Goal: Task Accomplishment & Management: Manage account settings

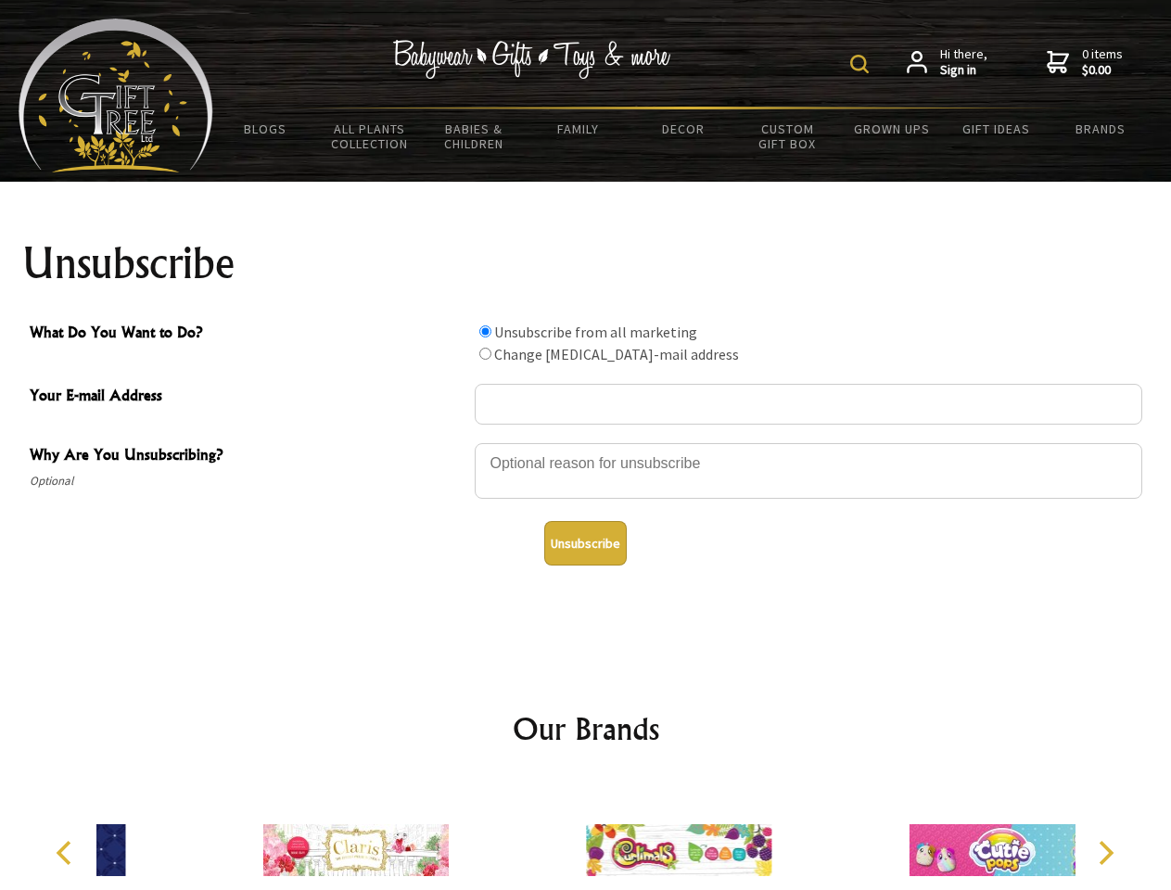
click at [863, 64] on img at bounding box center [860, 64] width 19 height 19
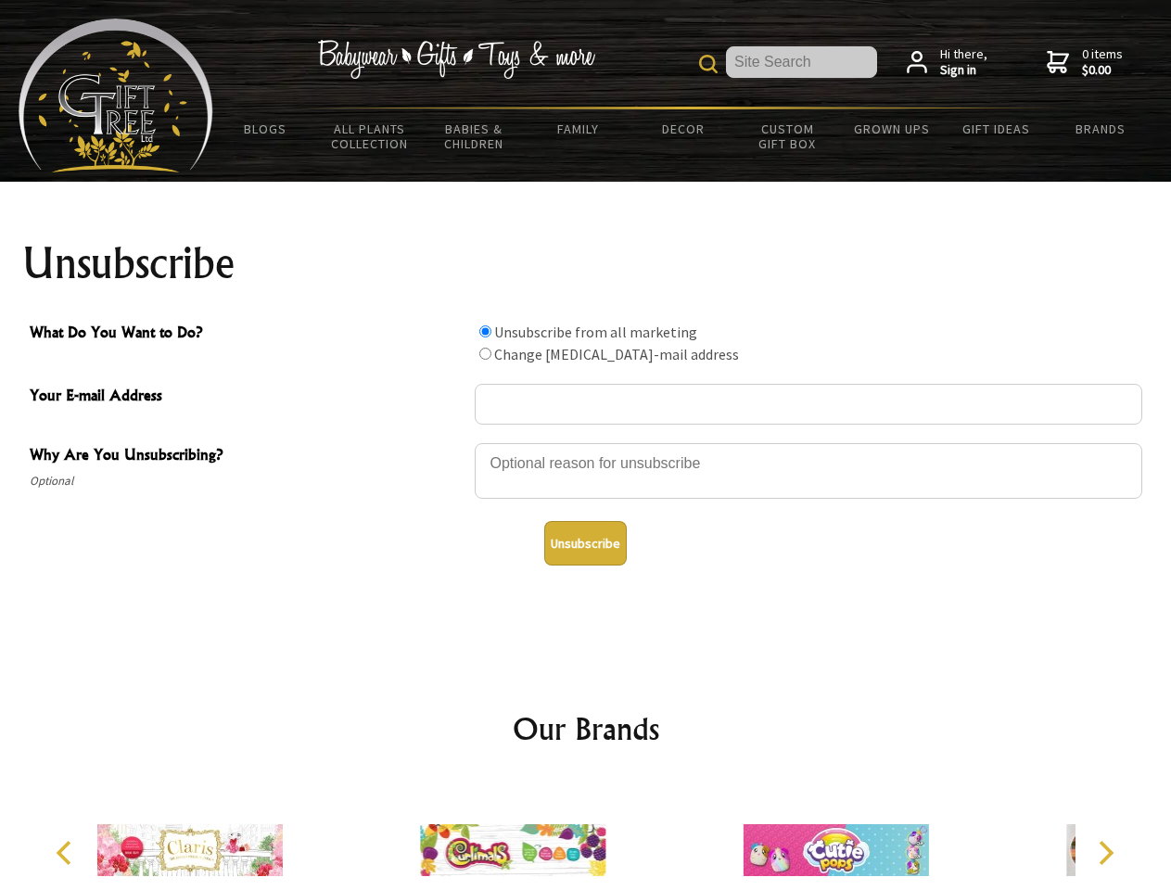
click at [586, 442] on div at bounding box center [809, 474] width 668 height 65
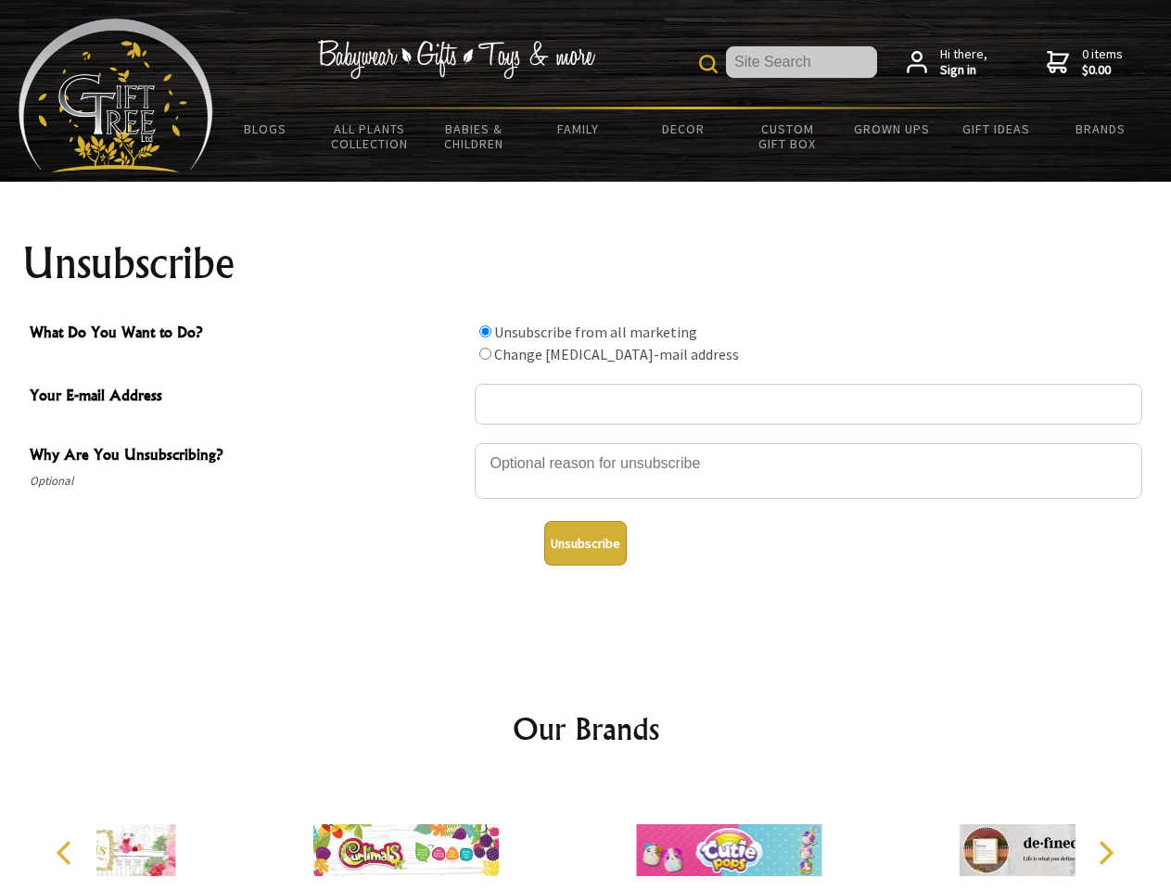
click at [485, 331] on input "What Do You Want to Do?" at bounding box center [486, 332] width 12 height 12
click at [485, 353] on input "What Do You Want to Do?" at bounding box center [486, 354] width 12 height 12
radio input "true"
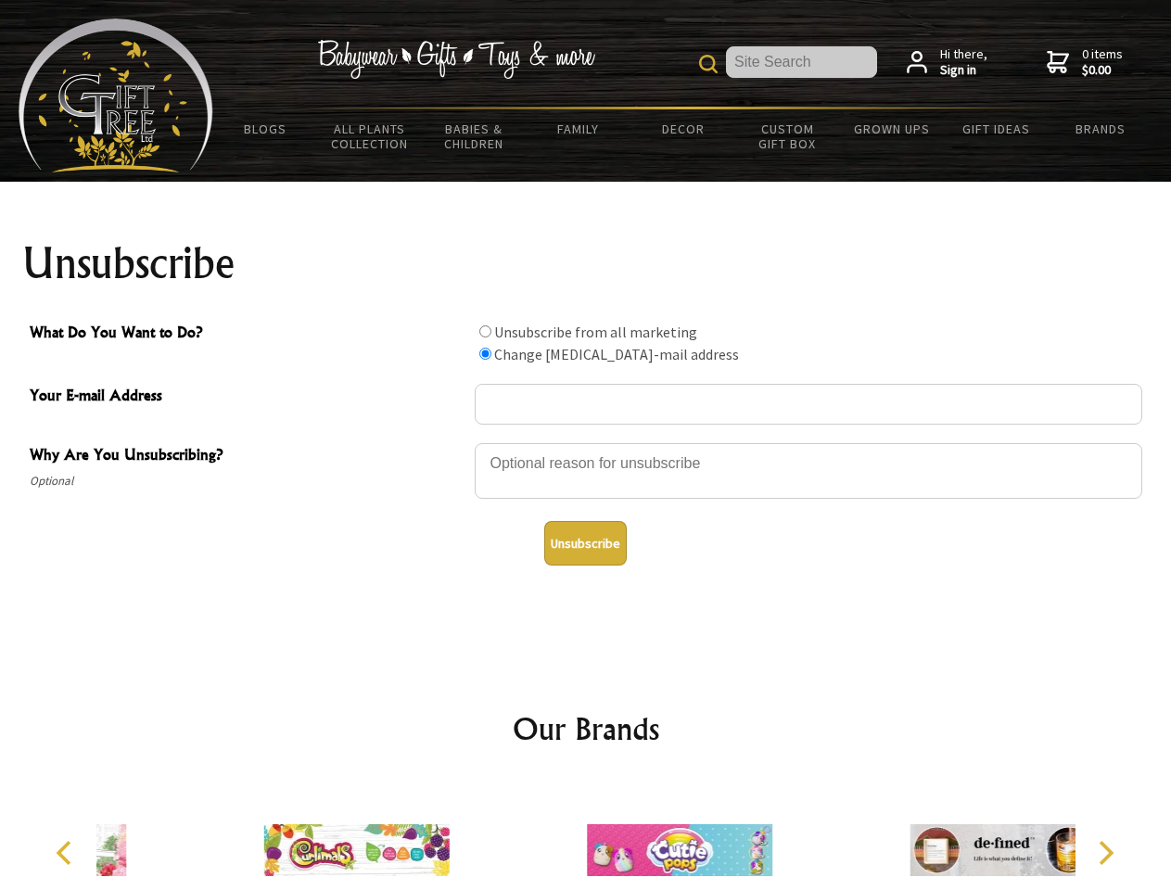
click at [585, 544] on button "Unsubscribe" at bounding box center [585, 543] width 83 height 45
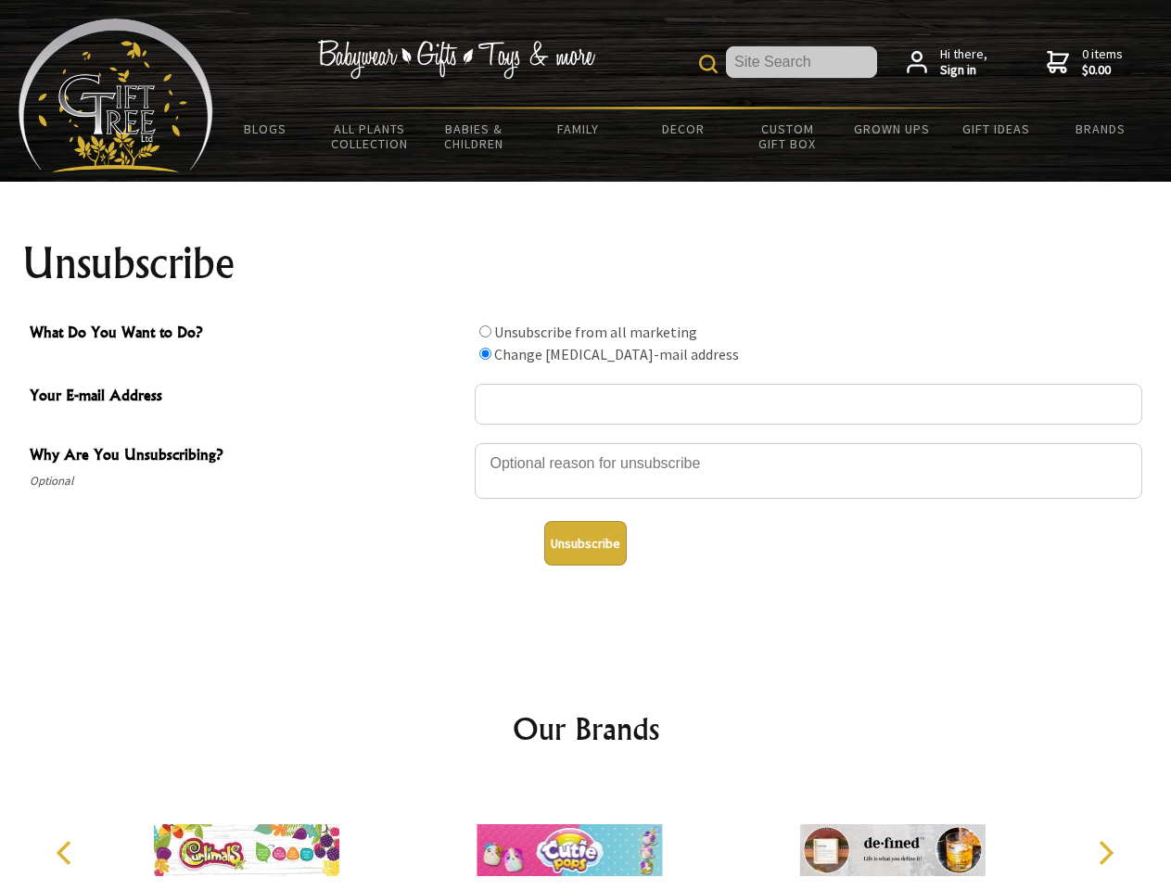
click at [67, 853] on icon "Previous" at bounding box center [66, 853] width 24 height 24
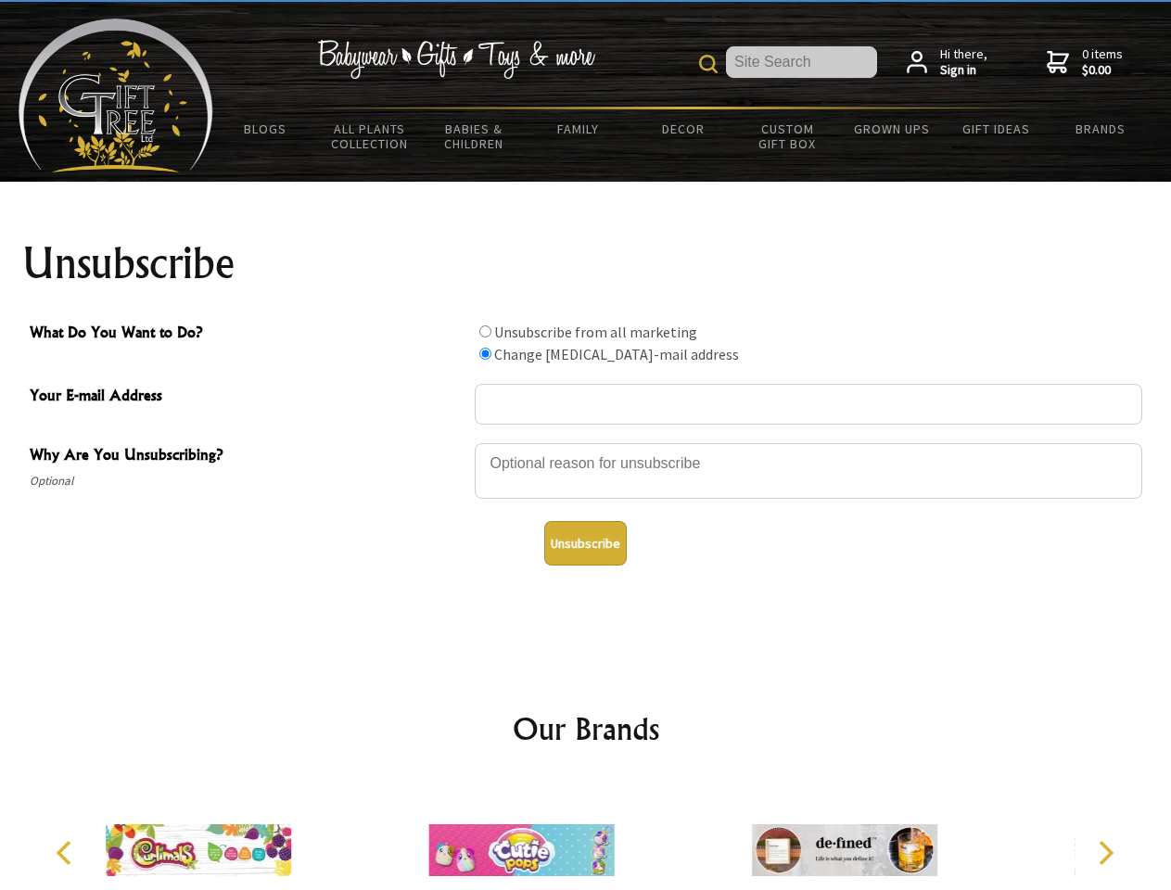
click at [1106, 853] on icon "Next" at bounding box center [1105, 853] width 24 height 24
